Goal: Task Accomplishment & Management: Manage account settings

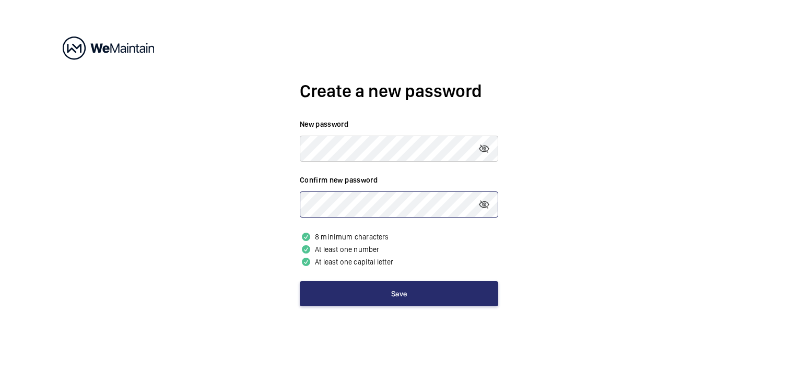
click at [300, 281] on button "Save" at bounding box center [399, 293] width 198 height 25
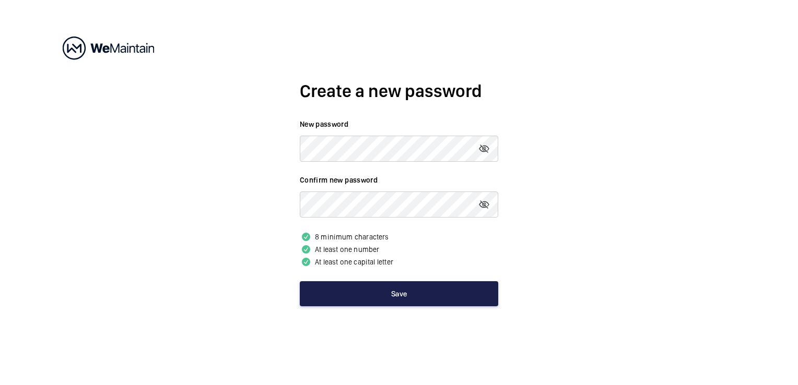
click at [403, 283] on button "Save" at bounding box center [399, 293] width 198 height 25
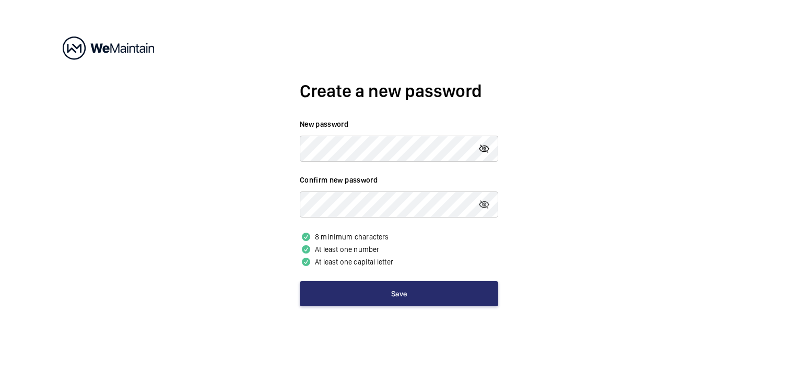
click at [482, 147] on mat-icon at bounding box center [484, 149] width 13 height 13
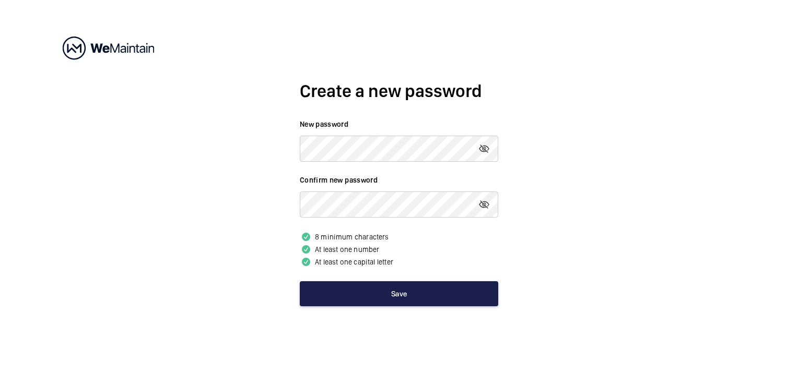
click at [420, 290] on button "Save" at bounding box center [399, 293] width 198 height 25
click at [420, 289] on button "Save" at bounding box center [399, 293] width 198 height 25
click at [416, 290] on button "Save" at bounding box center [399, 293] width 198 height 25
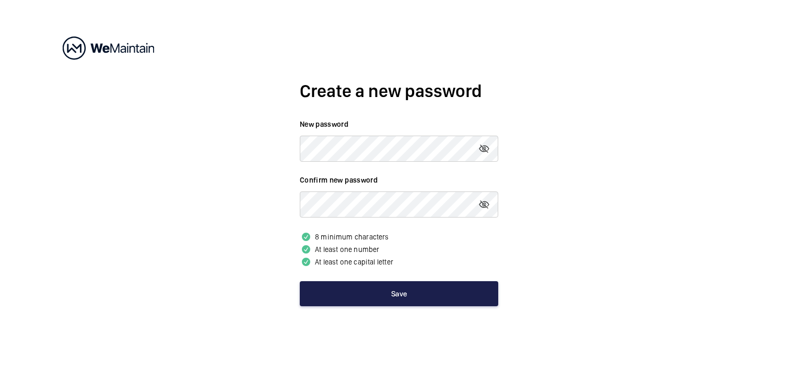
click at [416, 290] on button "Save" at bounding box center [399, 293] width 198 height 25
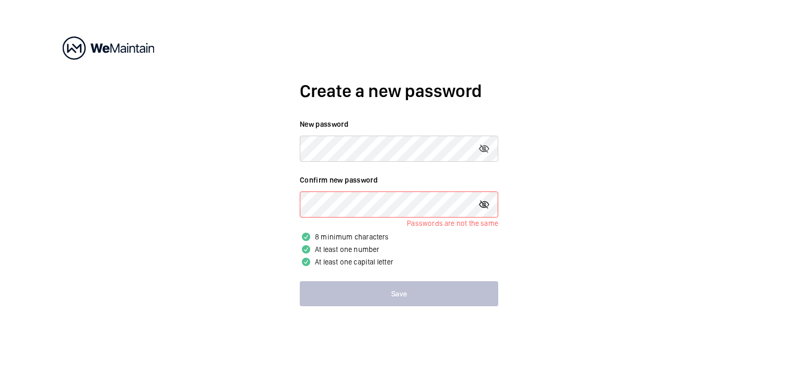
click at [479, 203] on mat-icon at bounding box center [484, 204] width 13 height 13
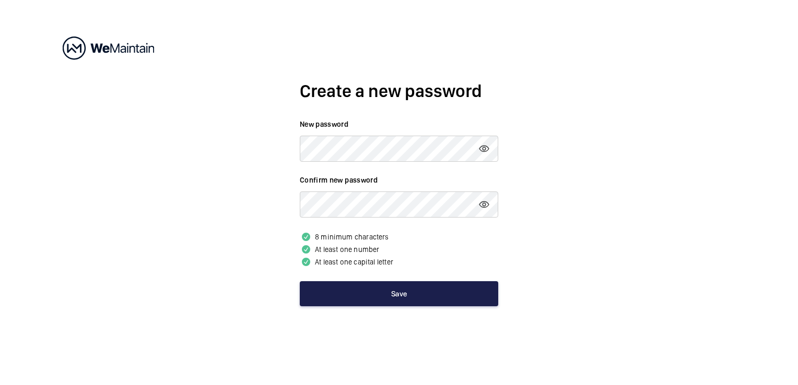
click at [428, 294] on button "Save" at bounding box center [399, 293] width 198 height 25
click at [425, 304] on button "Save" at bounding box center [399, 293] width 198 height 25
